Goal: Transaction & Acquisition: Purchase product/service

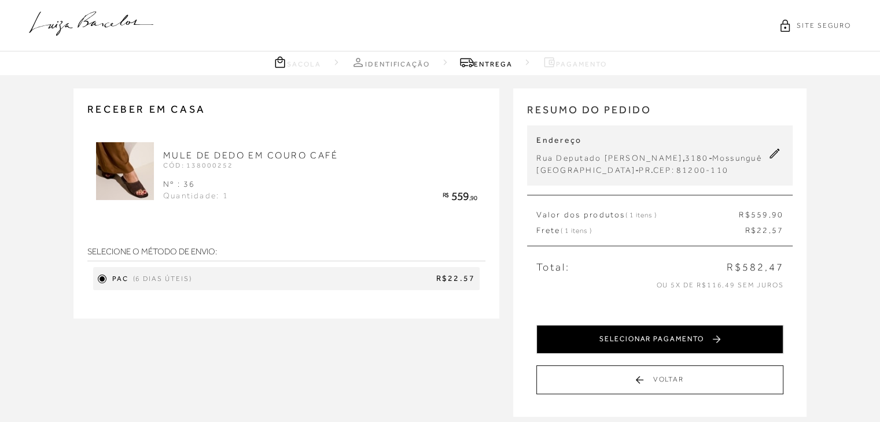
click at [628, 354] on button "SELECIONAR PAGAMENTO" at bounding box center [659, 339] width 247 height 29
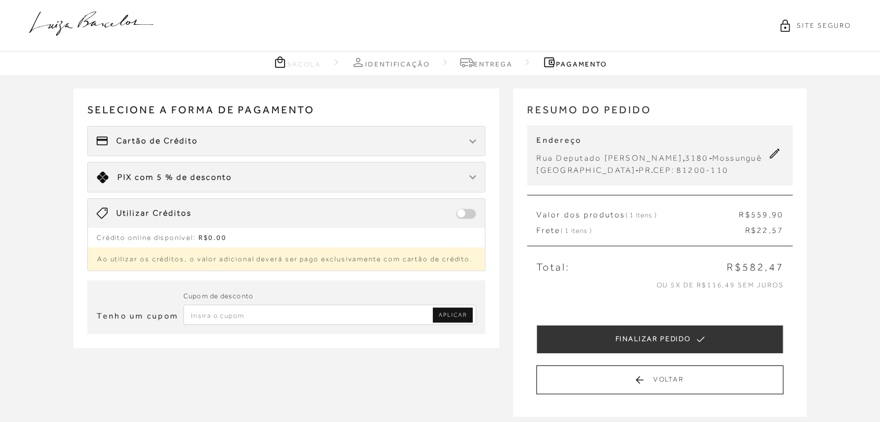
click at [171, 142] on span "Cartão de Crédito" at bounding box center [157, 141] width 82 height 12
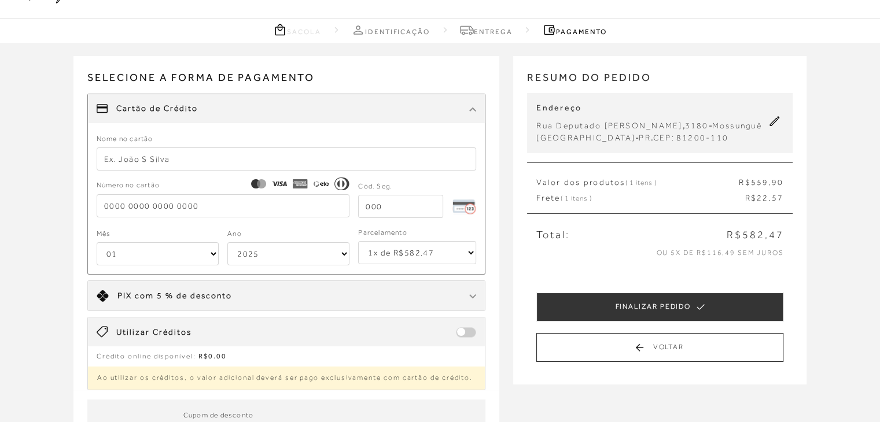
scroll to position [58, 0]
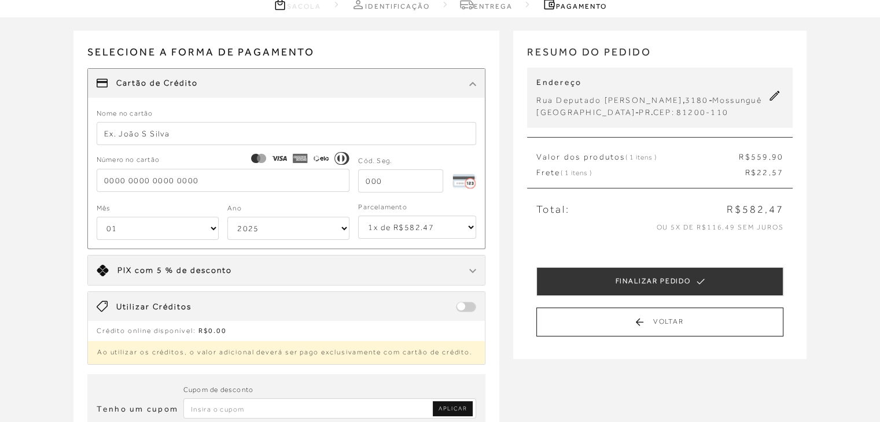
click at [132, 135] on input "text" at bounding box center [287, 133] width 380 height 23
type input "heloisa f m sebben"
click at [146, 183] on input "tel" at bounding box center [223, 180] width 253 height 23
type input "[CREDIT_CARD_NUMBER]"
click at [385, 185] on input "tel" at bounding box center [400, 180] width 85 height 23
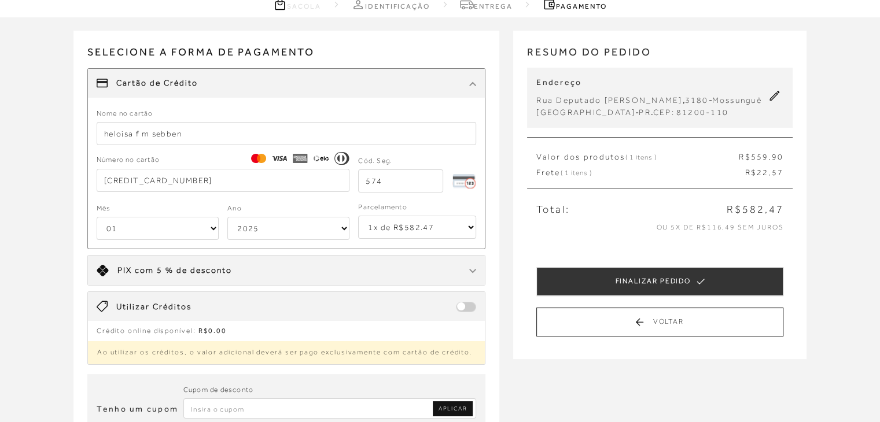
type input "574"
click at [183, 226] on select "01 02 03 04 05 06 07 08 09 10 11 12" at bounding box center [158, 228] width 122 height 23
select select "04"
click at [97, 217] on select "01 02 03 04 05 06 07 08 09 10 11 12" at bounding box center [158, 228] width 122 height 23
click at [261, 232] on select "2025 2026 2027 2028 2029 2030 2031 2032 2033 2034 2035 2036 2037 2038 2039 2040…" at bounding box center [288, 228] width 122 height 23
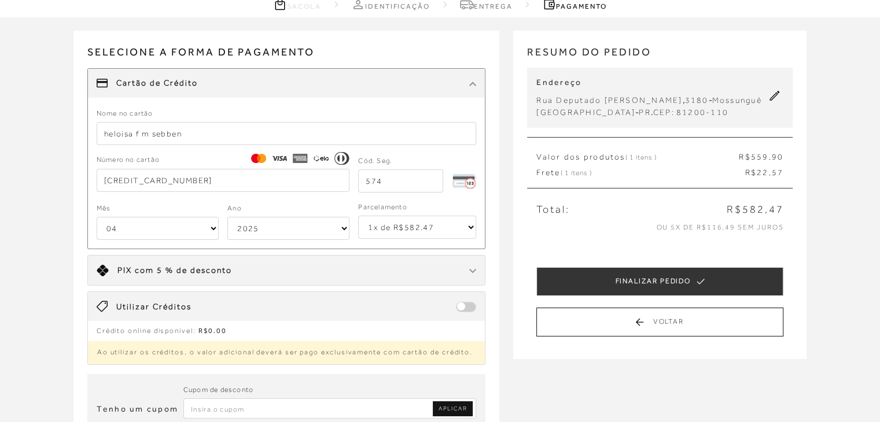
select select "2033"
click at [227, 217] on select "2025 2026 2027 2028 2029 2030 2031 2032 2033 2034 2035 2036 2037 2038 2039 2040…" at bounding box center [288, 228] width 122 height 23
click at [383, 223] on select "1x de R$582.47 2x de R$291.24 sem juros 3x de R$194.16 sem juros 4x de R$145.62…" at bounding box center [417, 227] width 118 height 23
click at [358, 216] on select "1x de R$582.47 2x de R$291.24 sem juros 3x de R$194.16 sem juros 4x de R$145.62…" at bounding box center [417, 227] width 118 height 23
click at [411, 231] on select "1x de R$582.47 2x de R$291.24 sem juros 3x de R$194.16 sem juros 4x de R$145.62…" at bounding box center [417, 227] width 118 height 23
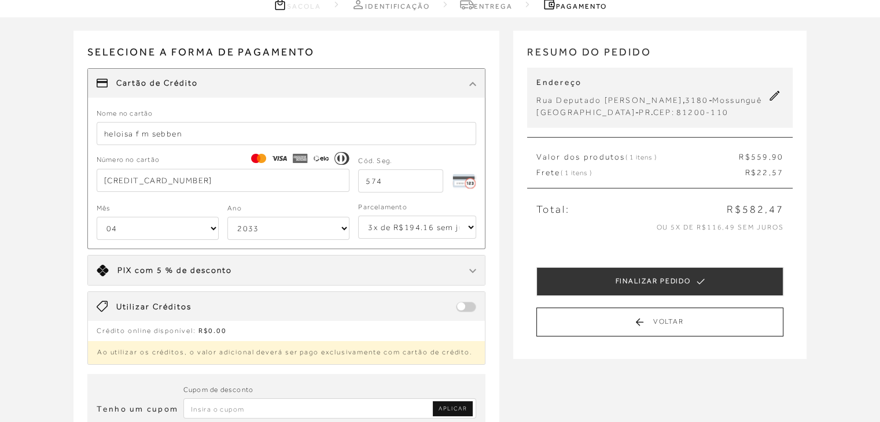
select select "4"
click at [358, 216] on select "1x de R$582.47 2x de R$291.24 sem juros 3x de R$194.16 sem juros 4x de R$145.62…" at bounding box center [417, 227] width 118 height 23
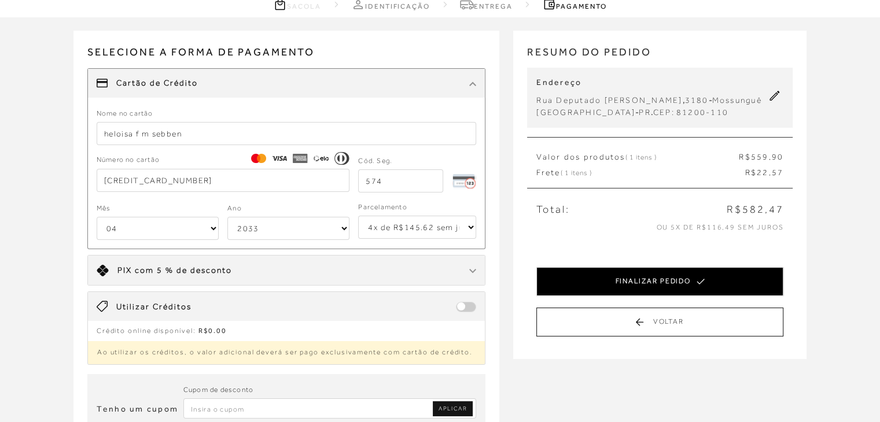
click at [582, 296] on button "FINALIZAR PEDIDO" at bounding box center [659, 281] width 247 height 29
select select "04"
select select "2033"
select select "4"
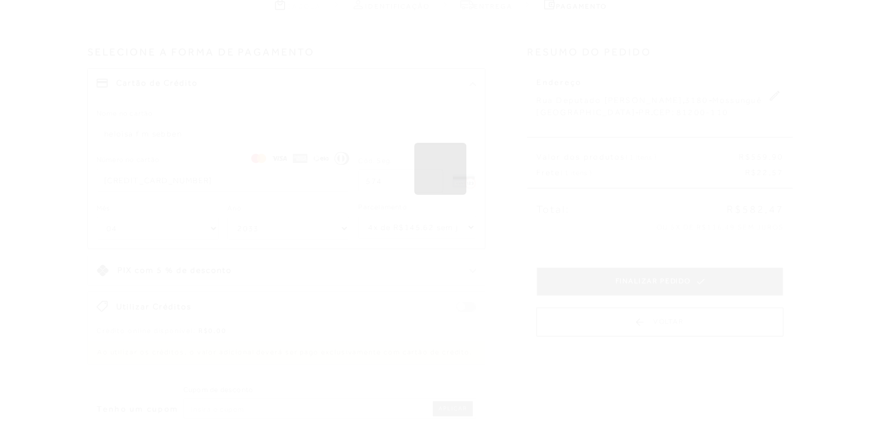
scroll to position [0, 0]
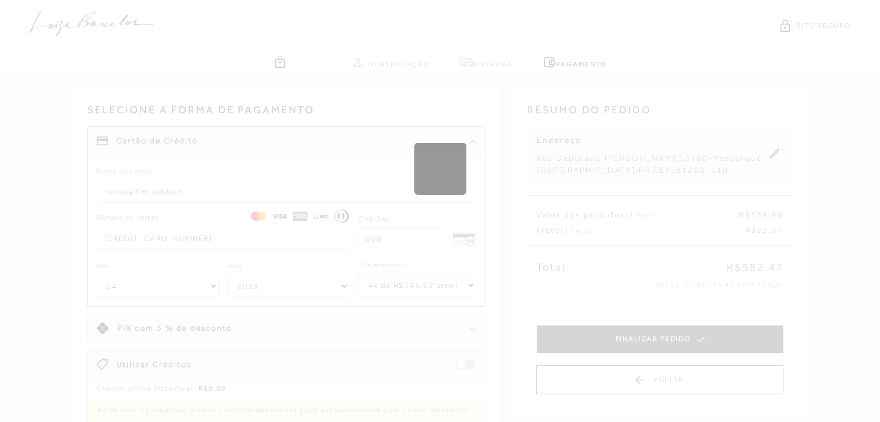
select select "1"
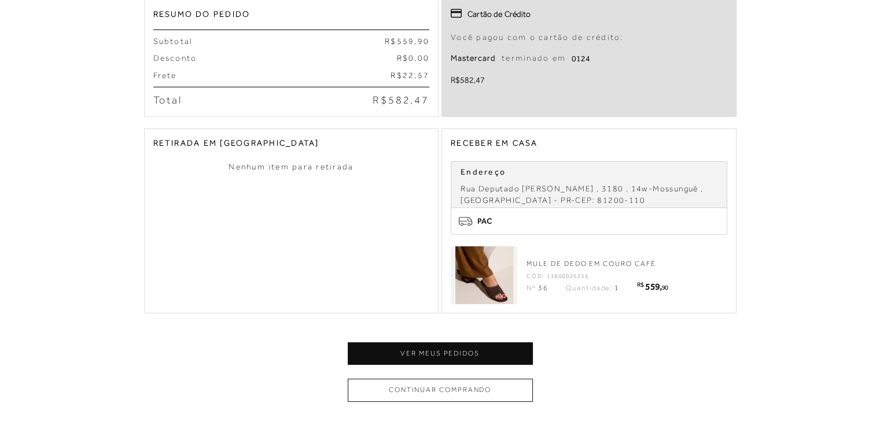
scroll to position [463, 0]
